Goal: Information Seeking & Learning: Understand process/instructions

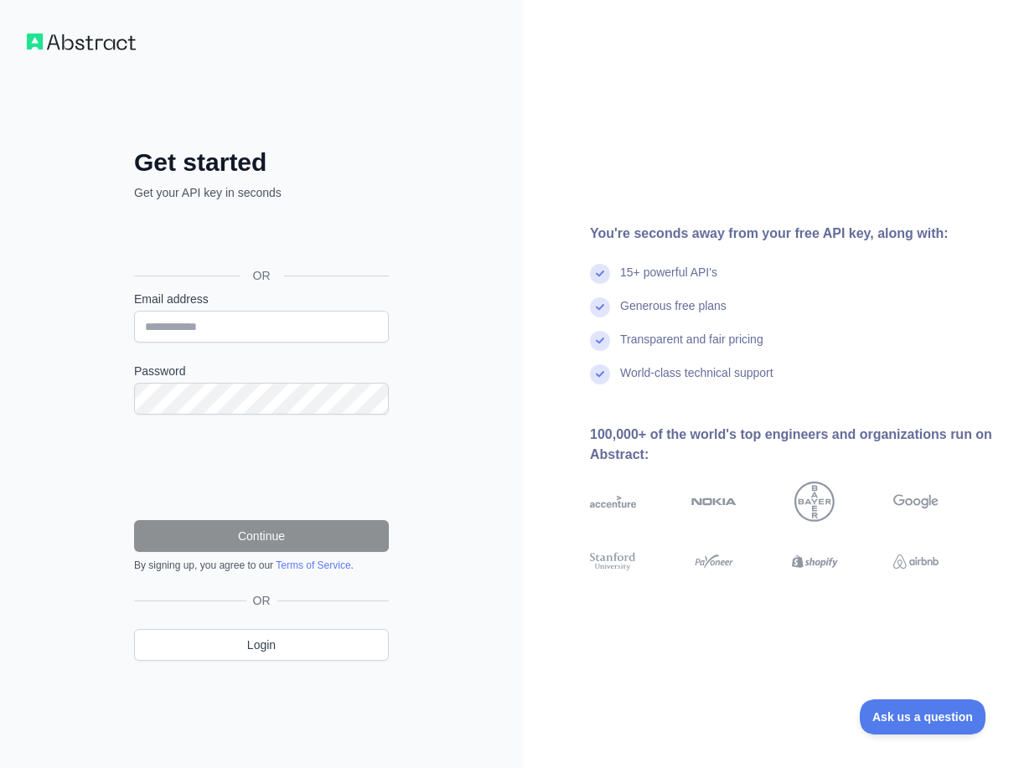
click at [287, 246] on div "Se connecter avec Google. S'ouvre dans un nouvel onglet." at bounding box center [259, 238] width 251 height 37
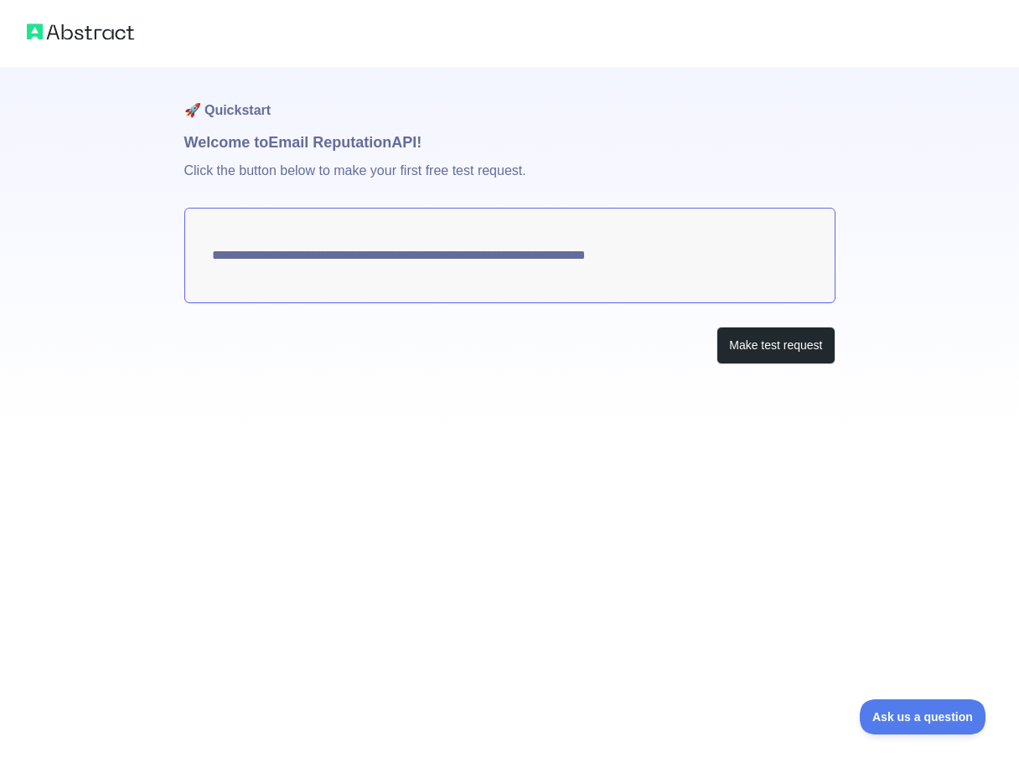
click at [494, 279] on textarea "**********" at bounding box center [509, 256] width 651 height 96
click at [487, 259] on textarea "**********" at bounding box center [509, 256] width 651 height 96
click at [771, 349] on button "Make test request" at bounding box center [775, 346] width 118 height 38
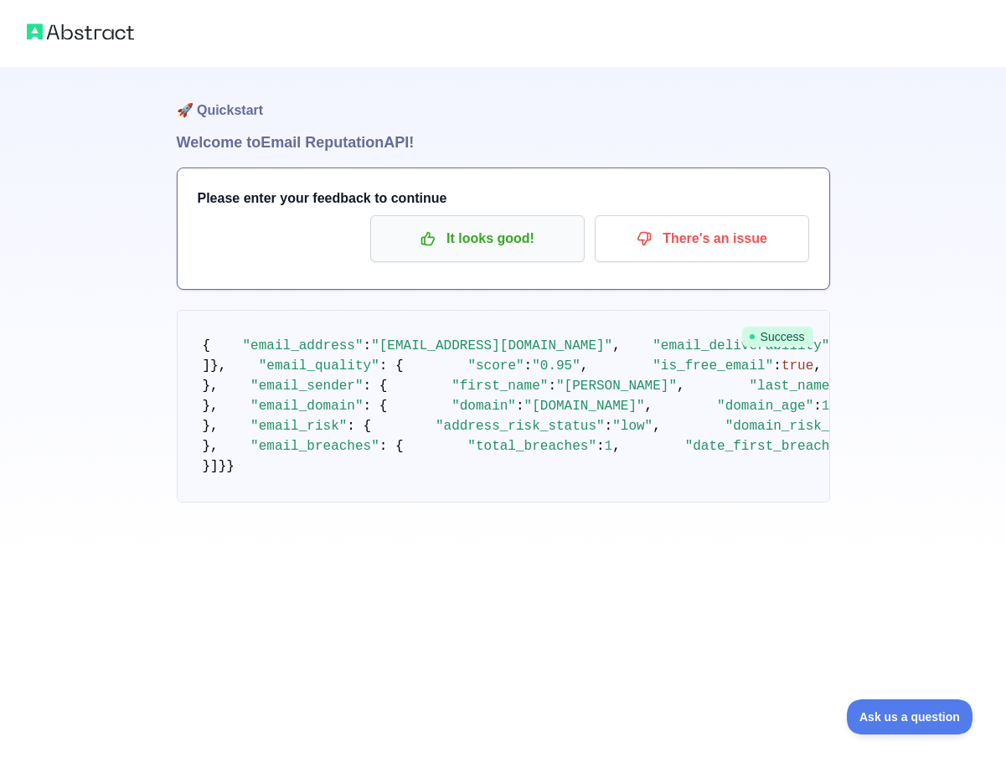
click at [542, 254] on button "It looks good!" at bounding box center [477, 238] width 215 height 47
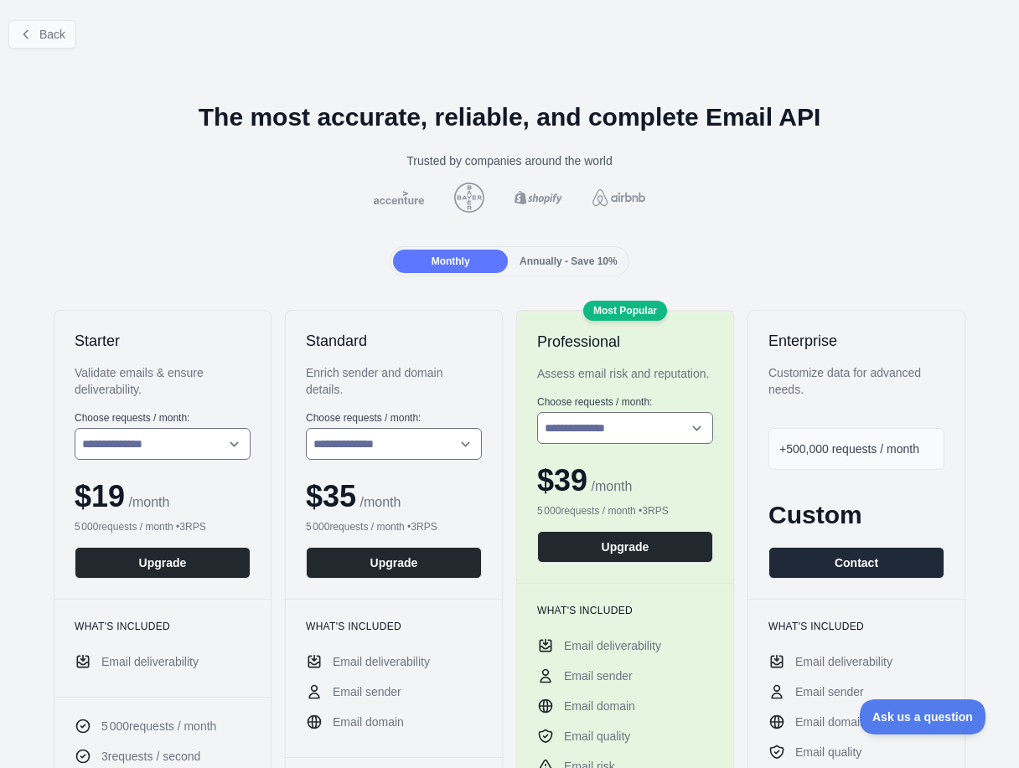
click at [53, 47] on button "Back" at bounding box center [42, 34] width 68 height 28
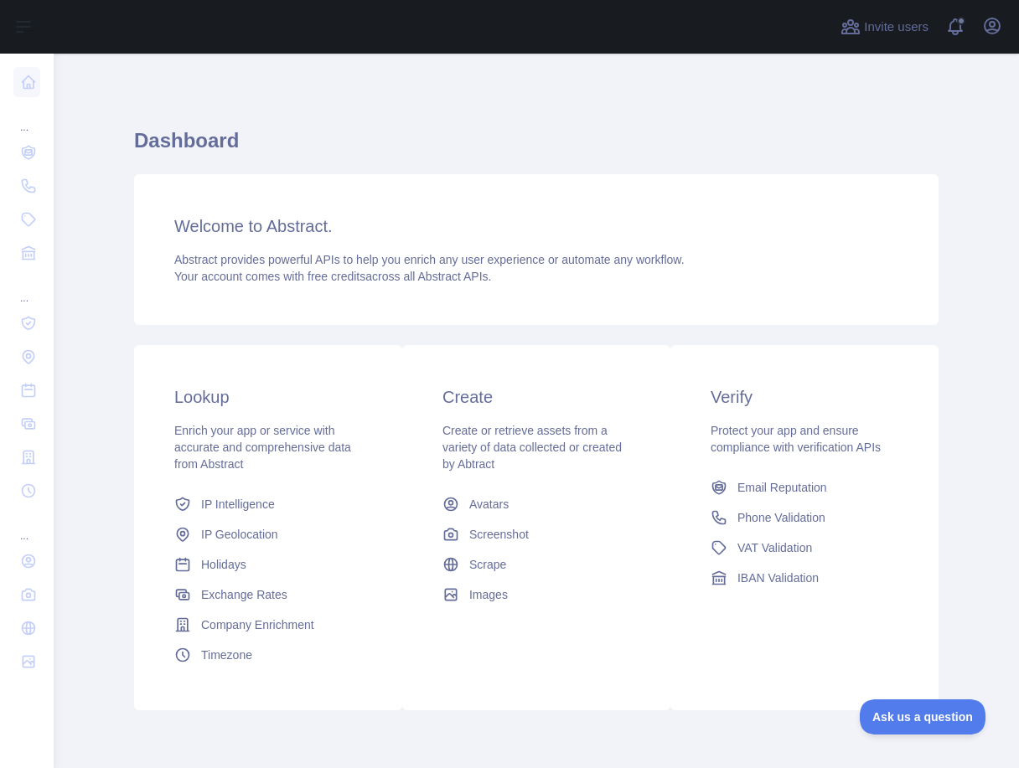
click at [681, 137] on h1 "Dashboard" at bounding box center [536, 147] width 804 height 40
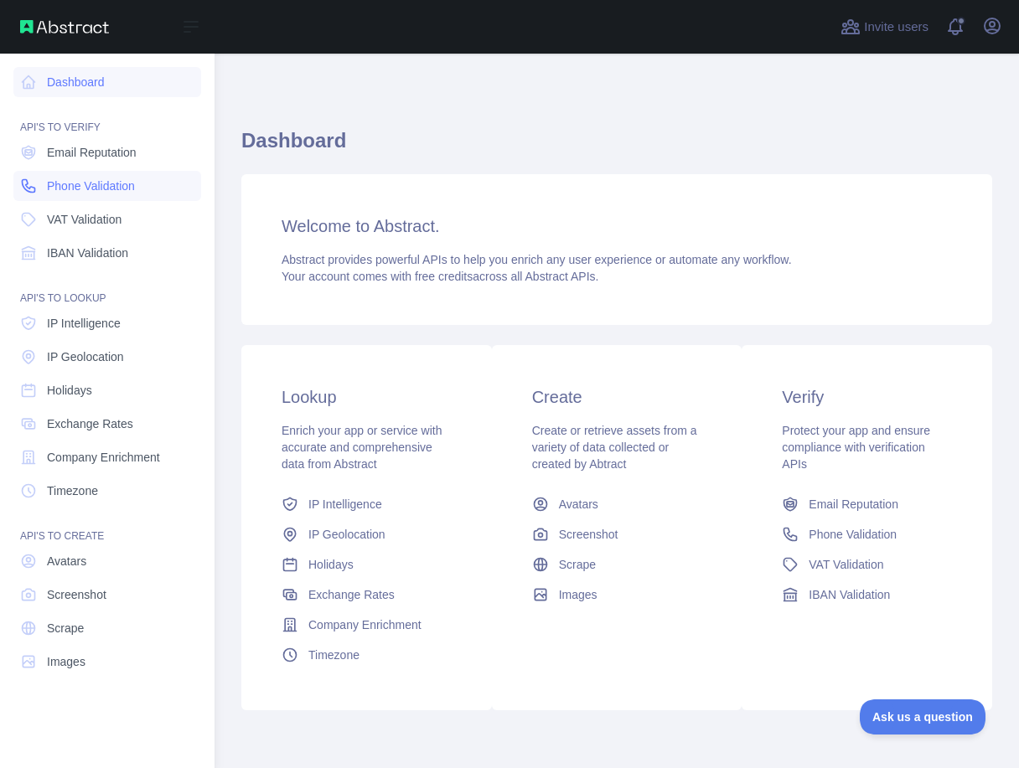
click at [128, 189] on span "Phone Validation" at bounding box center [91, 186] width 88 height 17
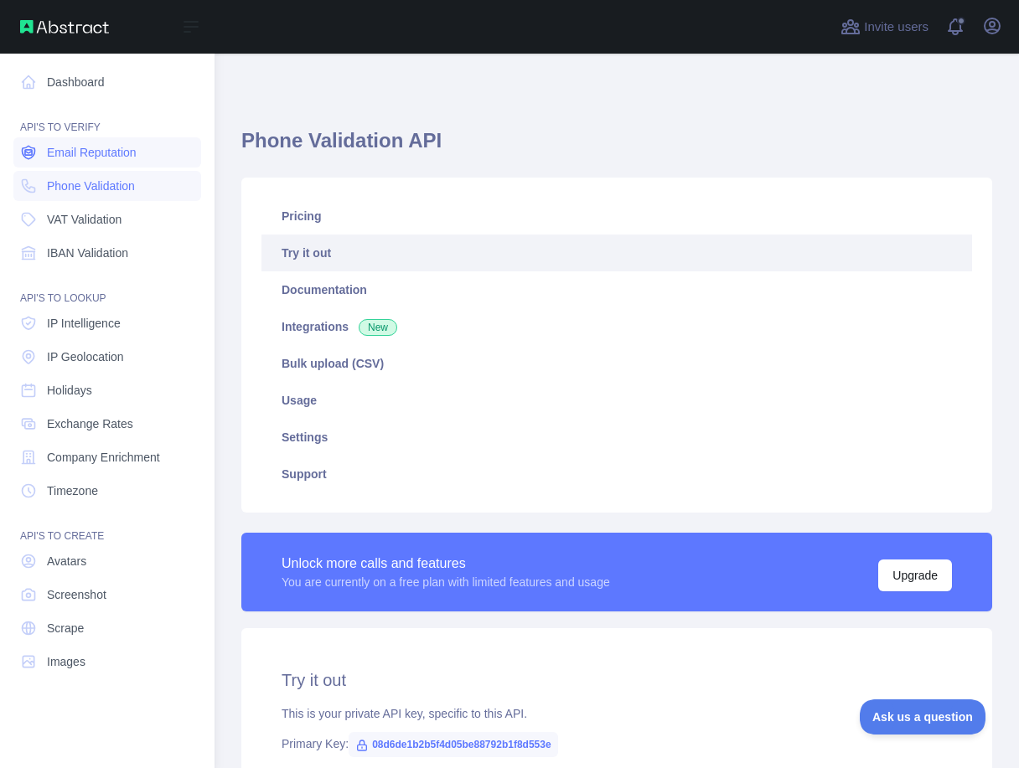
click at [137, 162] on link "Email Reputation" at bounding box center [107, 152] width 188 height 30
click at [116, 150] on span "Email Reputation" at bounding box center [92, 152] width 90 height 17
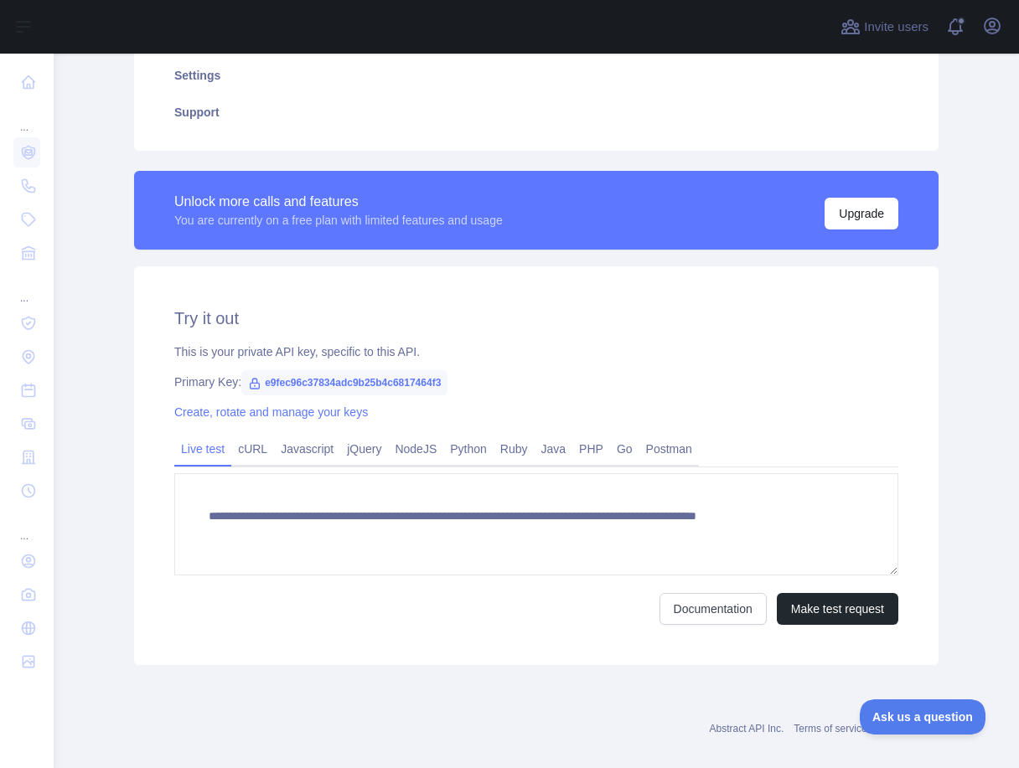
scroll to position [366, 0]
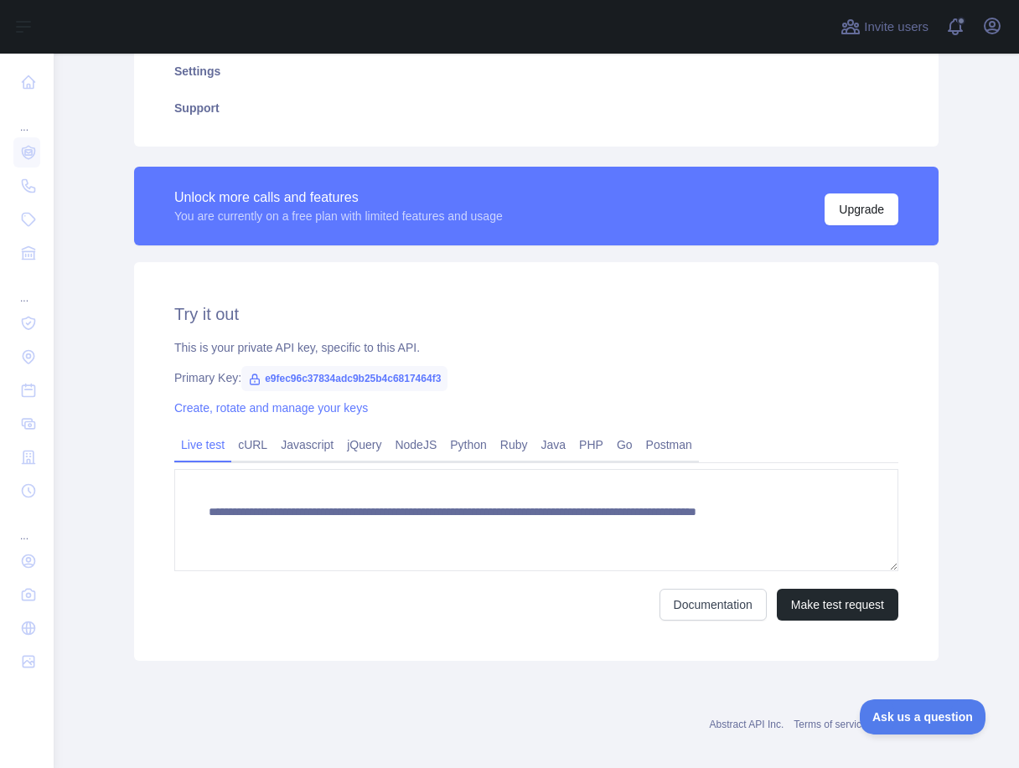
click at [292, 385] on span "e9fec96c37834adc9b25b4c6817464f3" at bounding box center [344, 378] width 206 height 25
drag, startPoint x: 261, startPoint y: 380, endPoint x: 463, endPoint y: 380, distance: 201.9
click at [447, 380] on span "e9fec96c37834adc9b25b4c6817464f3" at bounding box center [344, 378] width 206 height 25
copy div "e9fec96c37834adc9b25b4c6817464f3"
click at [235, 438] on link "cURL" at bounding box center [252, 445] width 43 height 27
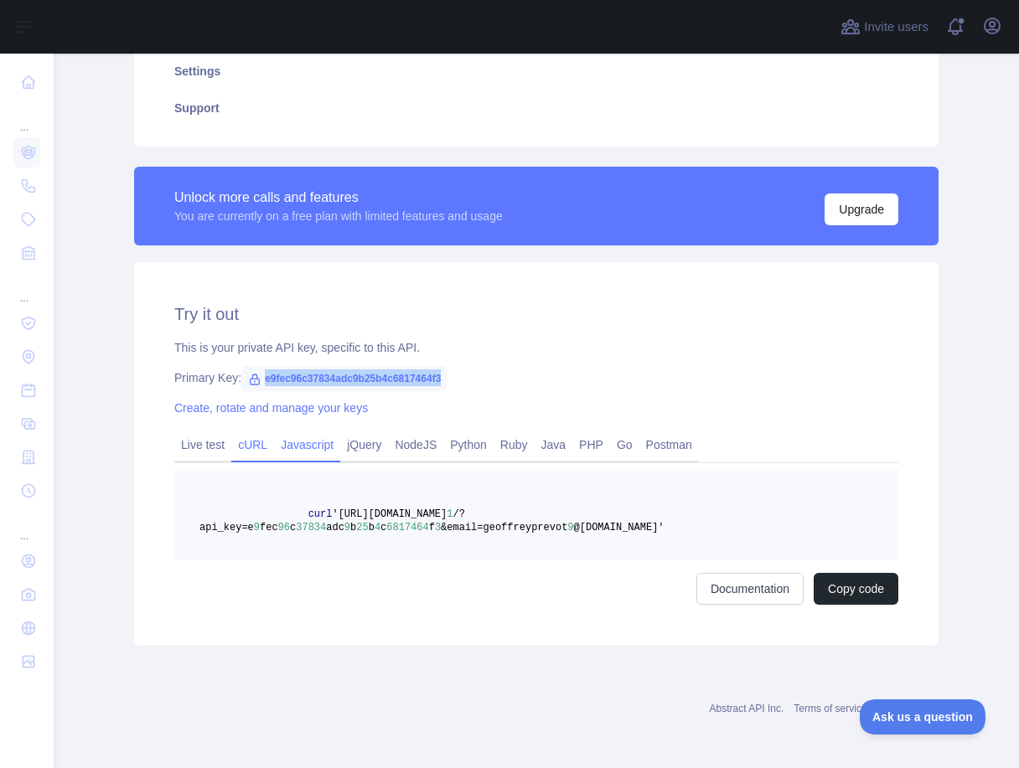
click at [303, 447] on link "Javascript" at bounding box center [307, 445] width 66 height 27
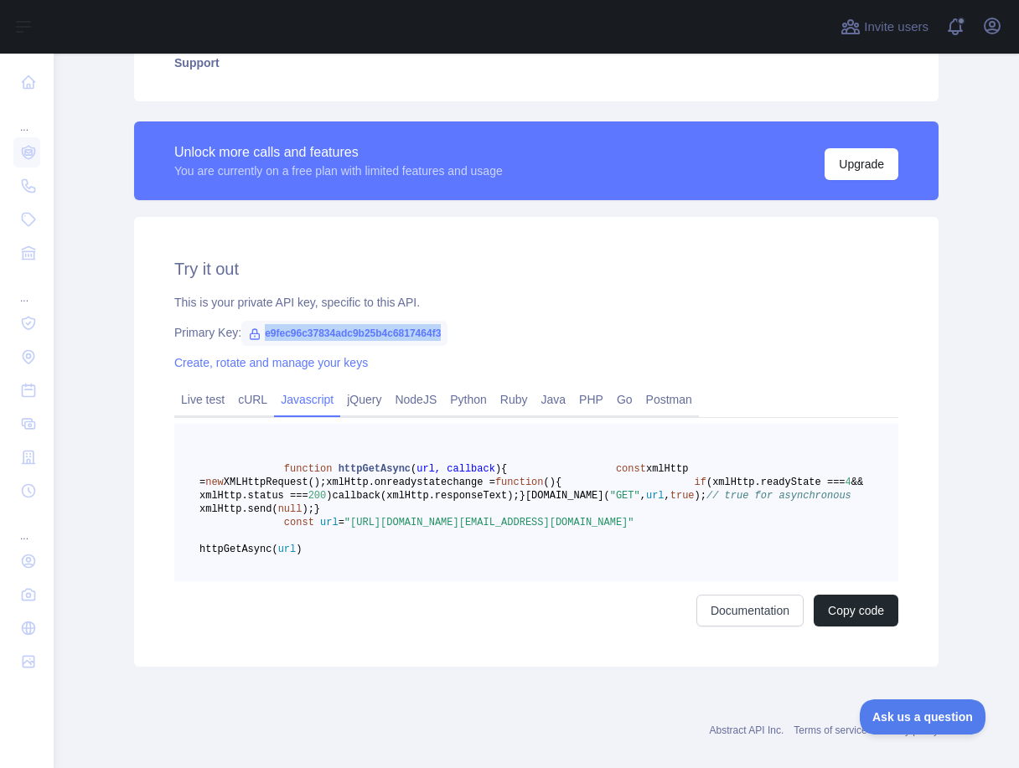
scroll to position [413, 0]
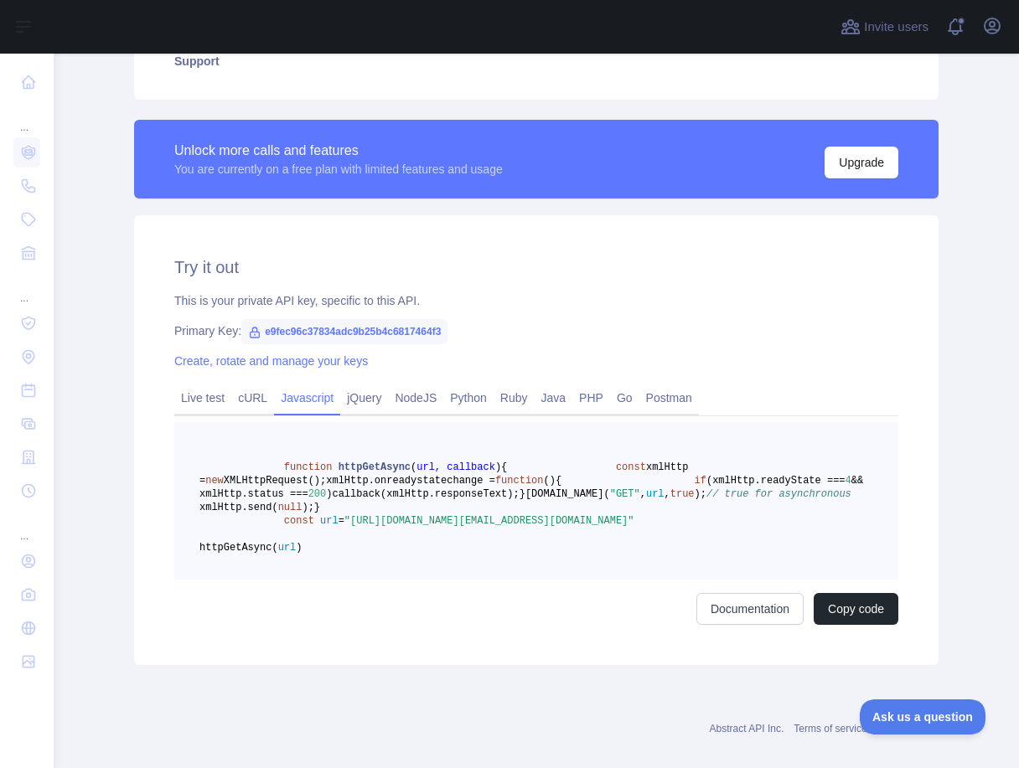
click at [376, 416] on div "Live test cURL Javascript jQuery NodeJS Python Ruby Java PHP Go Postman functio…" at bounding box center [536, 504] width 724 height 242
click at [373, 406] on link "jQuery" at bounding box center [364, 398] width 48 height 27
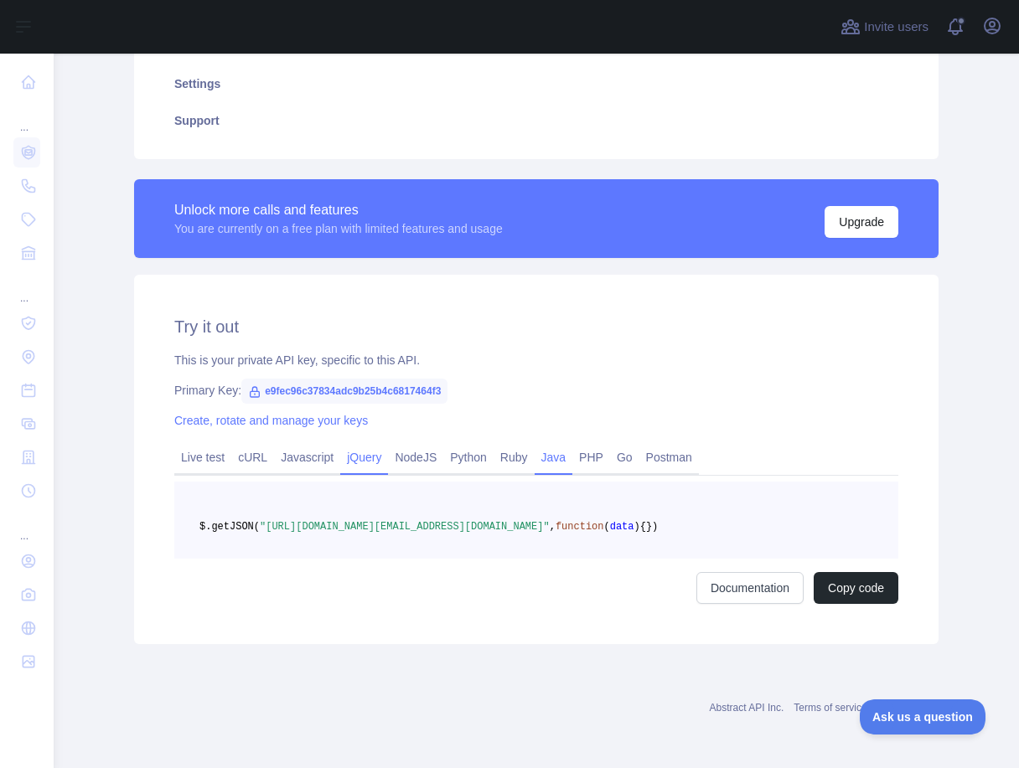
click at [548, 444] on link "Java" at bounding box center [554, 457] width 39 height 27
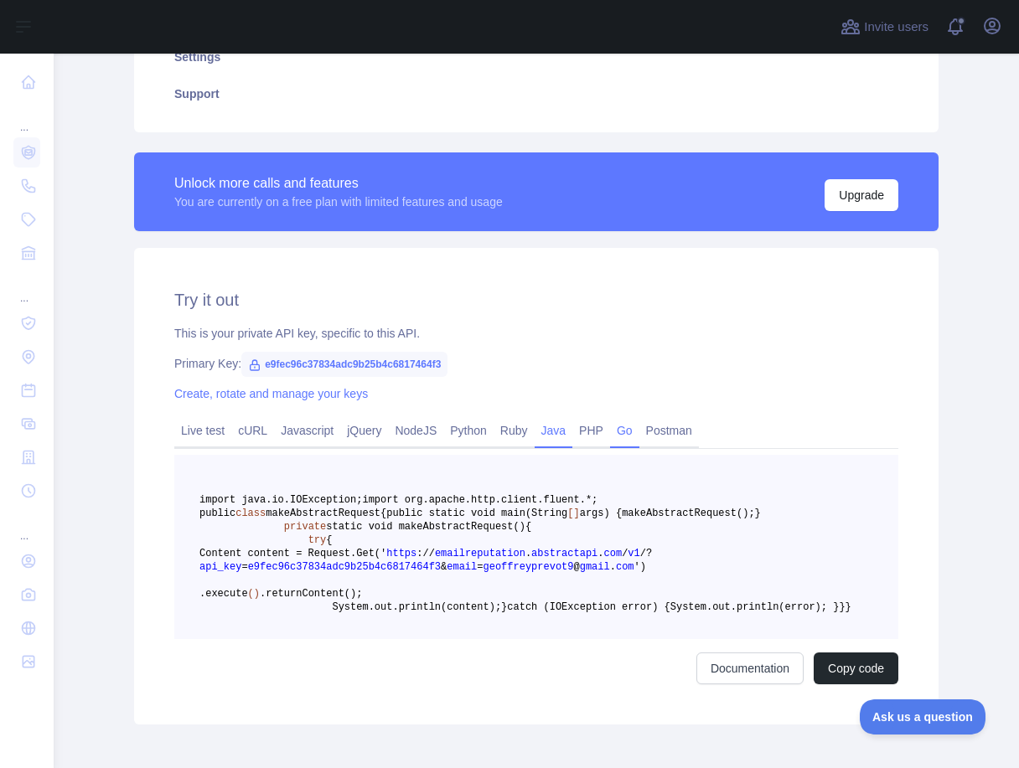
click at [626, 431] on link "Go" at bounding box center [624, 430] width 29 height 27
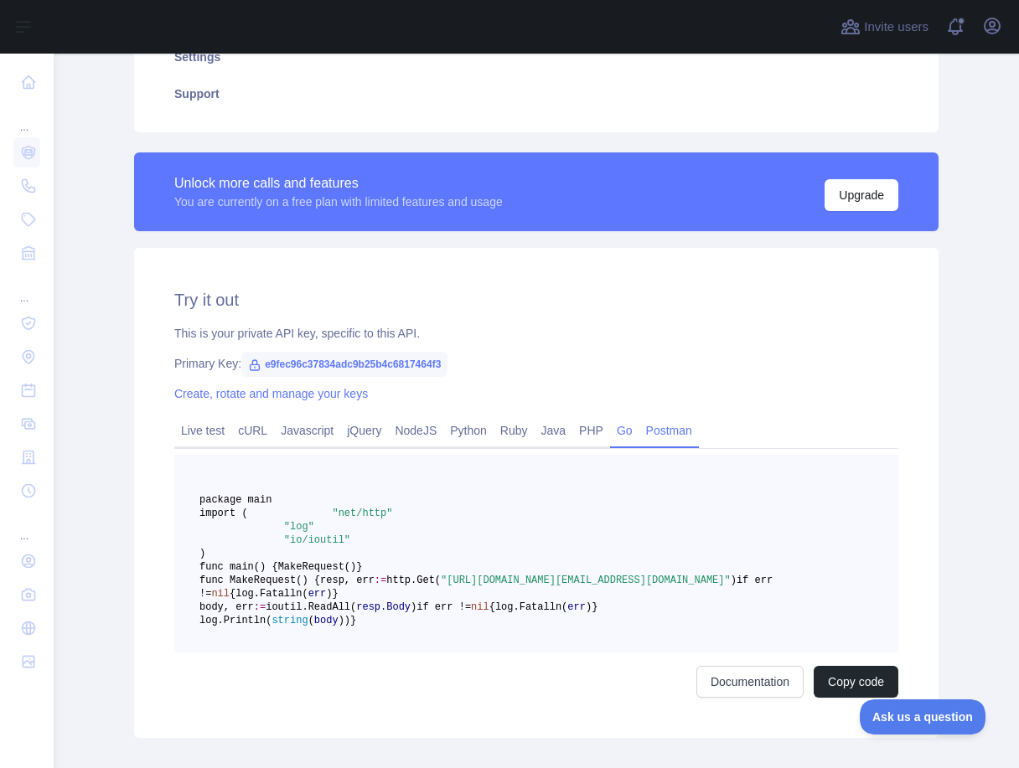
click at [690, 429] on link "Postman" at bounding box center [668, 430] width 59 height 27
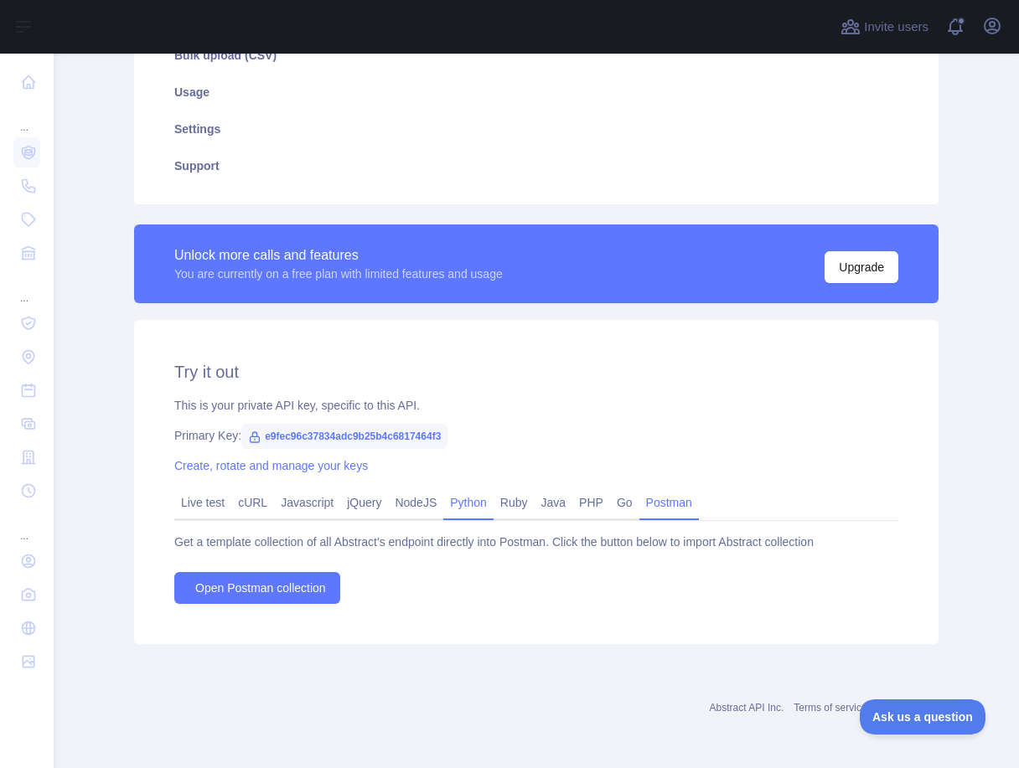
click at [480, 512] on link "Python" at bounding box center [468, 502] width 50 height 27
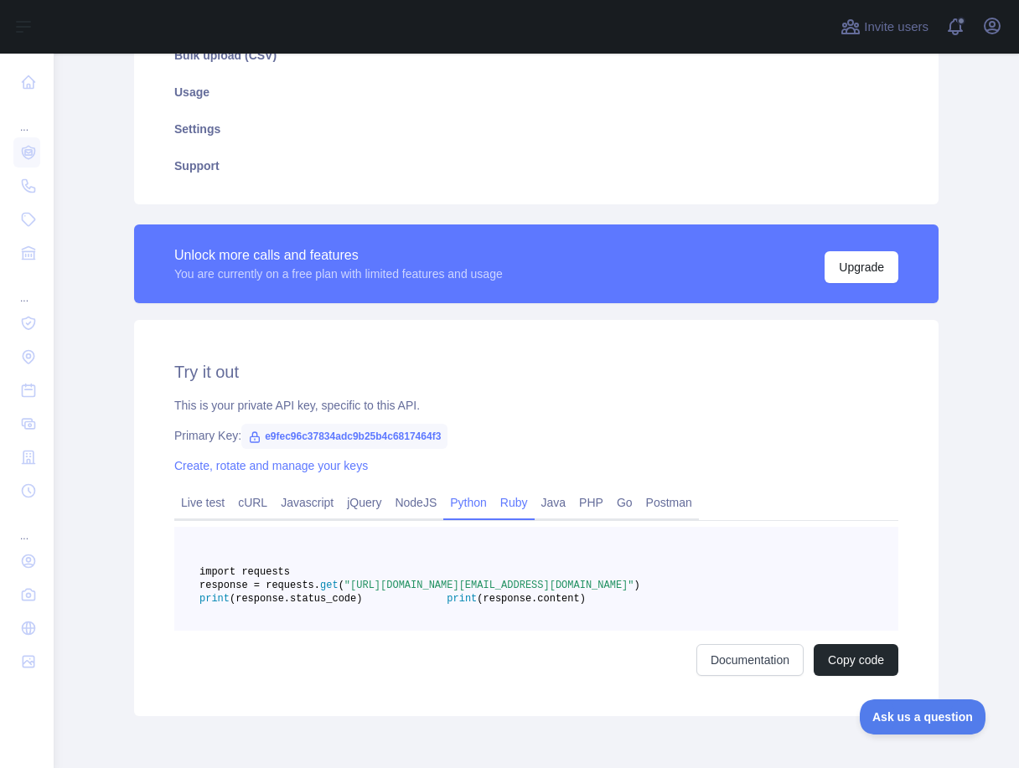
click at [522, 509] on link "Ruby" at bounding box center [514, 502] width 41 height 27
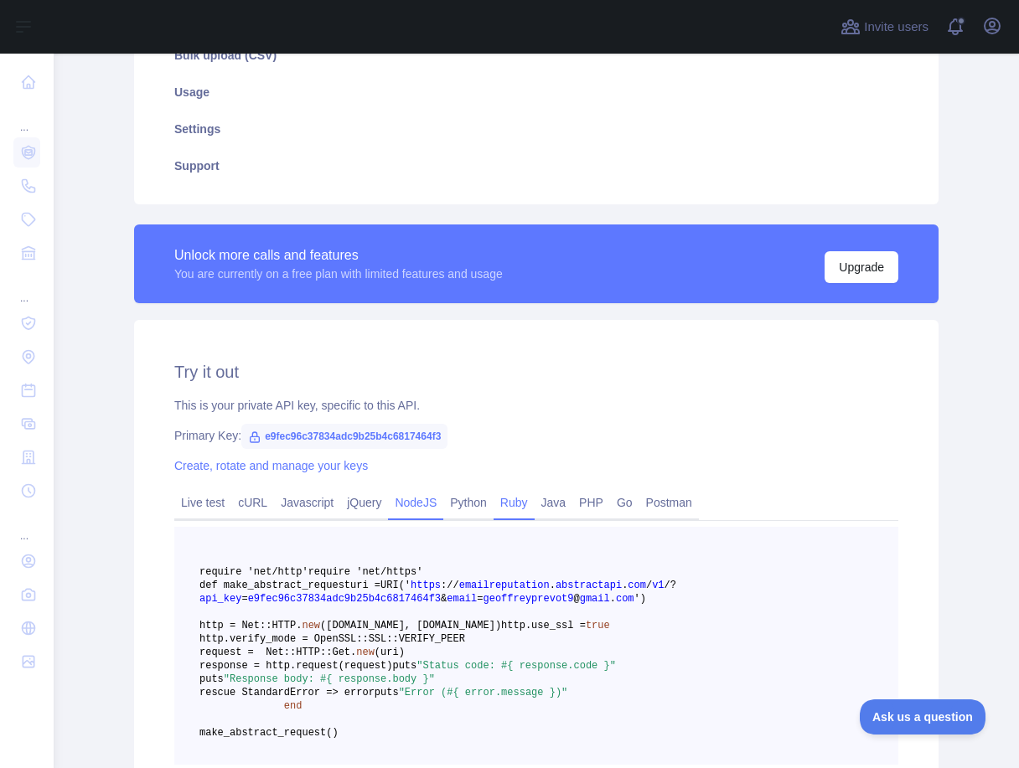
click at [420, 508] on link "NodeJS" at bounding box center [415, 502] width 55 height 27
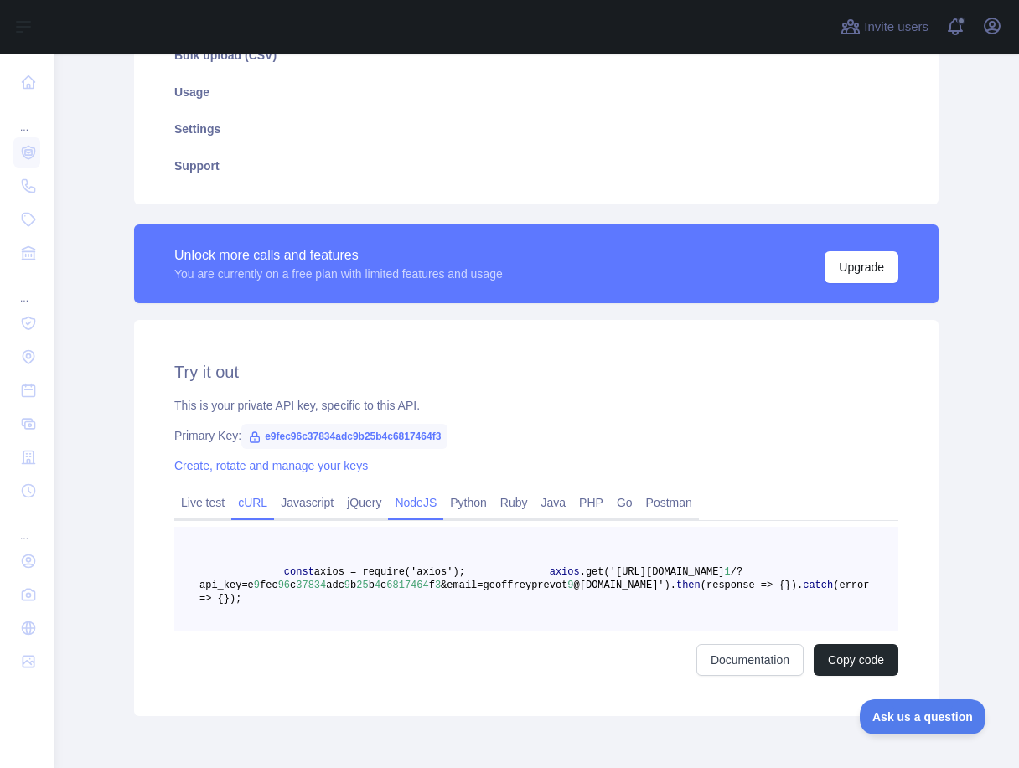
click at [244, 505] on link "cURL" at bounding box center [252, 502] width 43 height 27
